Goal: Download file/media

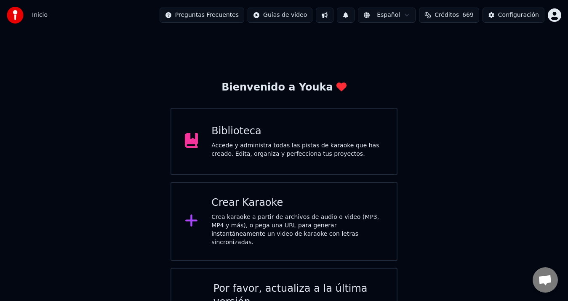
click at [244, 148] on div "Accede y administra todas las pistas de karaoke que has creado. Edita, organiza…" at bounding box center [298, 150] width 172 height 17
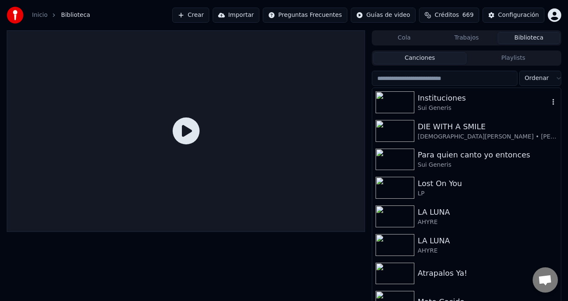
click at [454, 114] on div "Instituciones Sui Generis" at bounding box center [467, 102] width 189 height 29
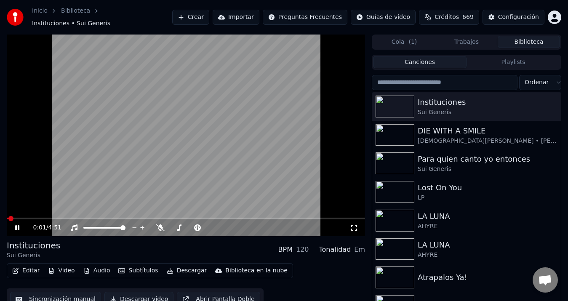
click at [101, 265] on button "Audio" at bounding box center [97, 271] width 34 height 12
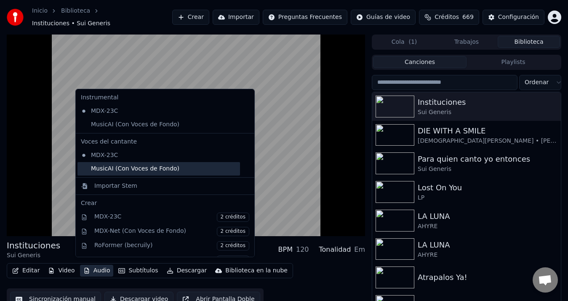
click at [145, 172] on div "MusicAI (Con Voces de Fondo)" at bounding box center [159, 168] width 163 height 13
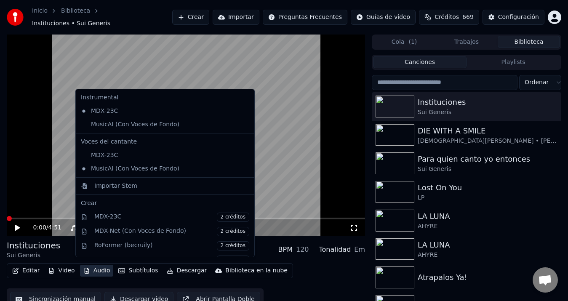
click at [100, 270] on button "Audio" at bounding box center [97, 271] width 34 height 12
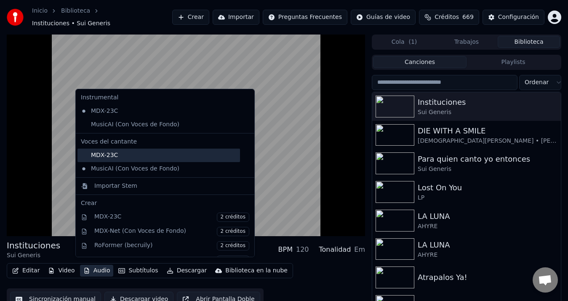
click at [120, 156] on div "MDX-23C" at bounding box center [159, 155] width 163 height 13
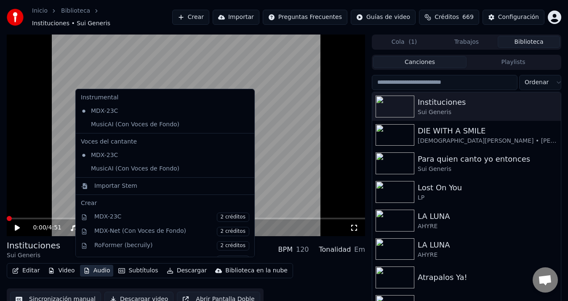
click at [95, 267] on button "Audio" at bounding box center [97, 271] width 34 height 12
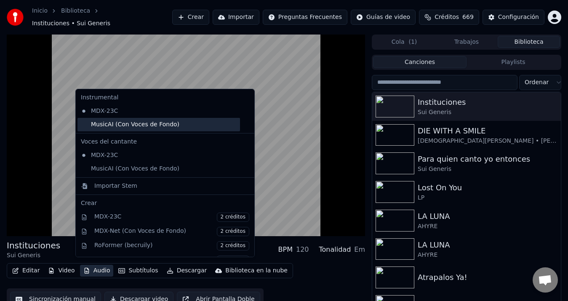
click at [126, 127] on div "MusicAI (Con Voces de Fondo)" at bounding box center [159, 124] width 163 height 13
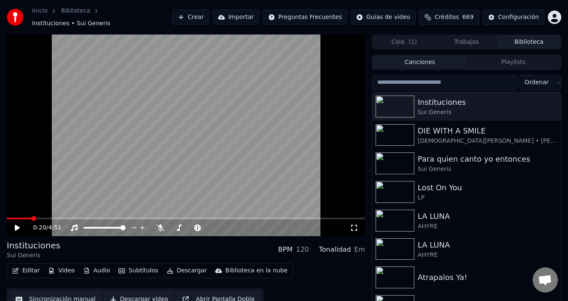
click at [31, 218] on span at bounding box center [186, 219] width 359 height 2
click at [33, 218] on span at bounding box center [186, 219] width 359 height 2
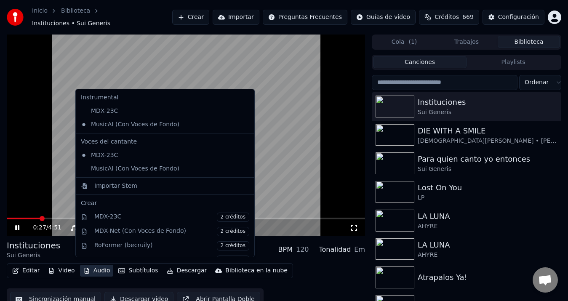
click at [102, 265] on button "Audio" at bounding box center [97, 271] width 34 height 12
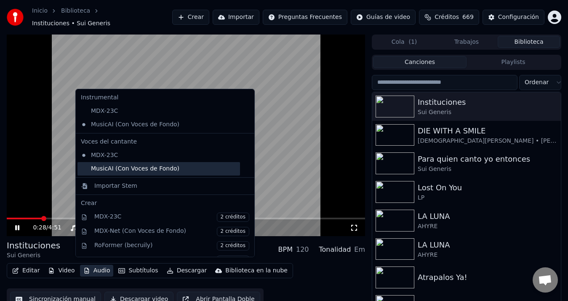
click at [148, 169] on div "MusicAI (Con Voces de Fondo)" at bounding box center [159, 168] width 163 height 13
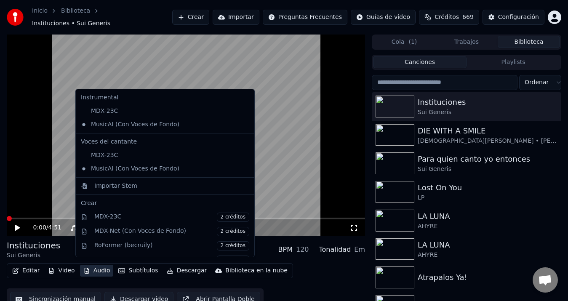
click at [90, 268] on button "Audio" at bounding box center [97, 271] width 34 height 12
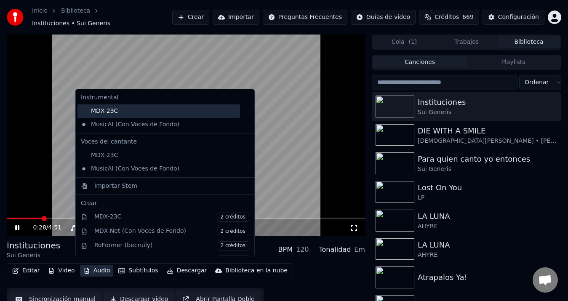
click at [118, 114] on div "MDX-23C" at bounding box center [159, 111] width 163 height 13
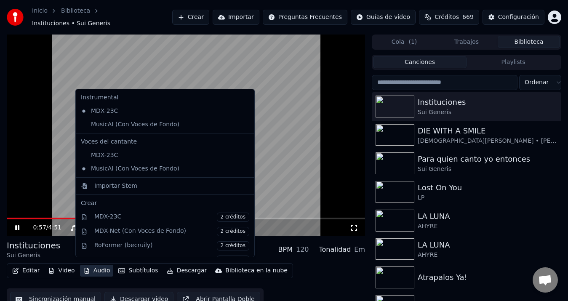
click at [86, 268] on icon "button" at bounding box center [86, 271] width 7 height 6
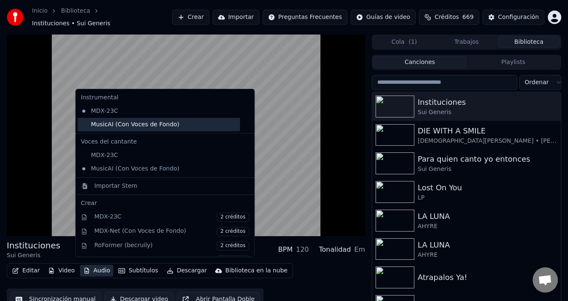
click at [142, 126] on div "MusicAI (Con Voces de Fondo)" at bounding box center [159, 124] width 163 height 13
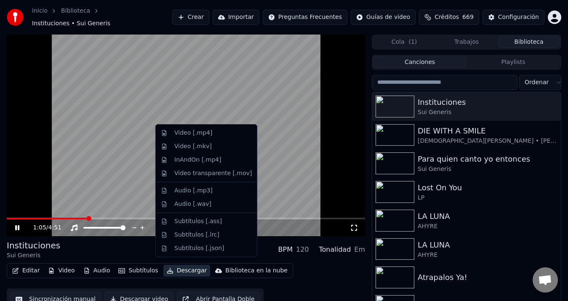
click at [185, 265] on button "Descargar" at bounding box center [186, 271] width 47 height 12
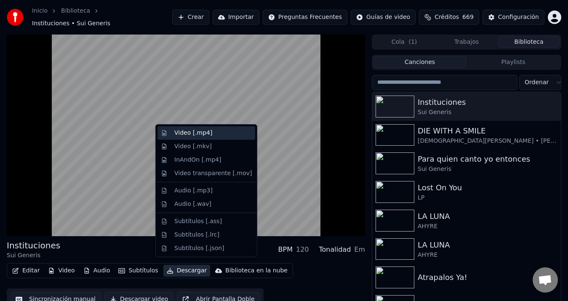
click at [206, 139] on div "Video [.mp4]" at bounding box center [207, 132] width 98 height 13
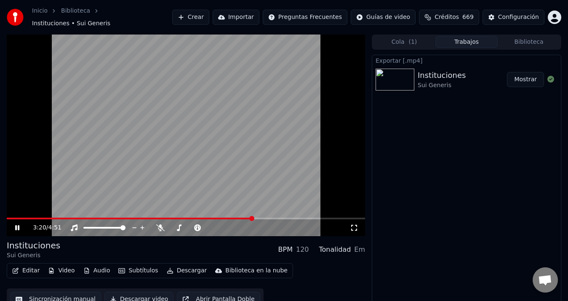
click at [254, 135] on video at bounding box center [186, 136] width 359 height 202
click at [519, 75] on button "Mostrar" at bounding box center [525, 79] width 37 height 15
